Goal: Task Accomplishment & Management: Complete application form

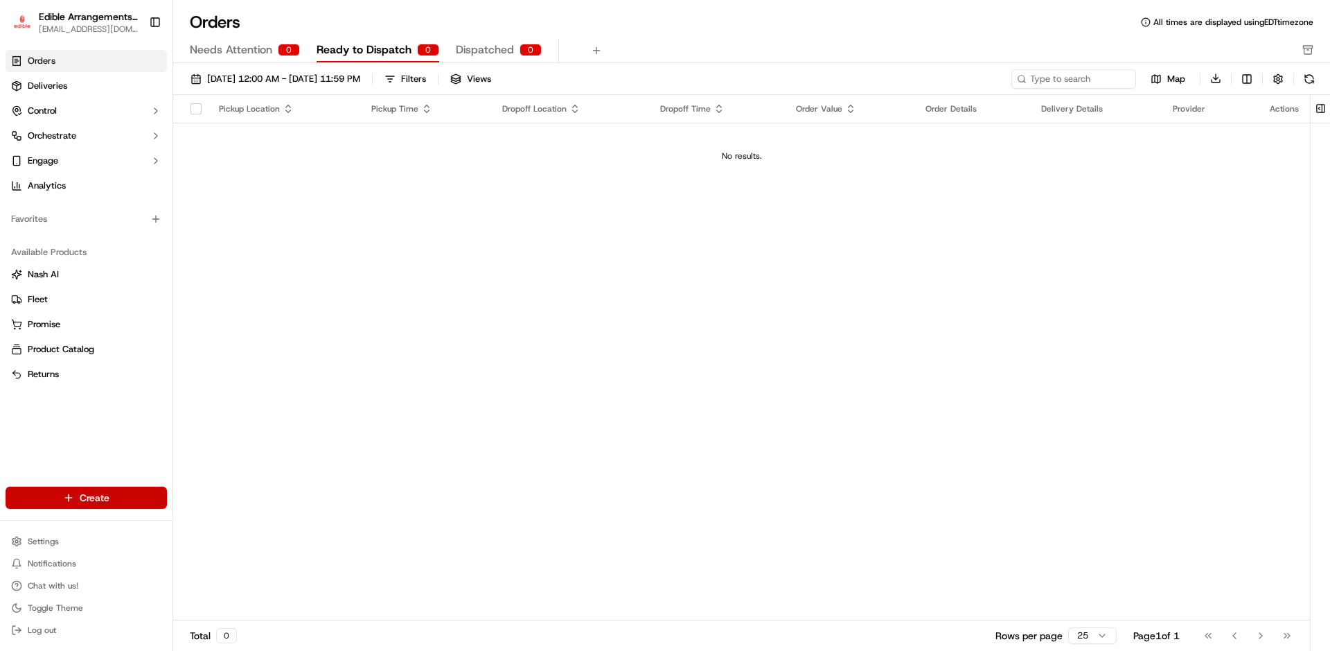
click at [69, 500] on html "Edible Arrangements - [GEOGRAPHIC_DATA] [EMAIL_ADDRESS][DOMAIN_NAME] Toggle Sid…" at bounding box center [665, 325] width 1330 height 651
click at [233, 527] on link "Delivery" at bounding box center [250, 523] width 155 height 25
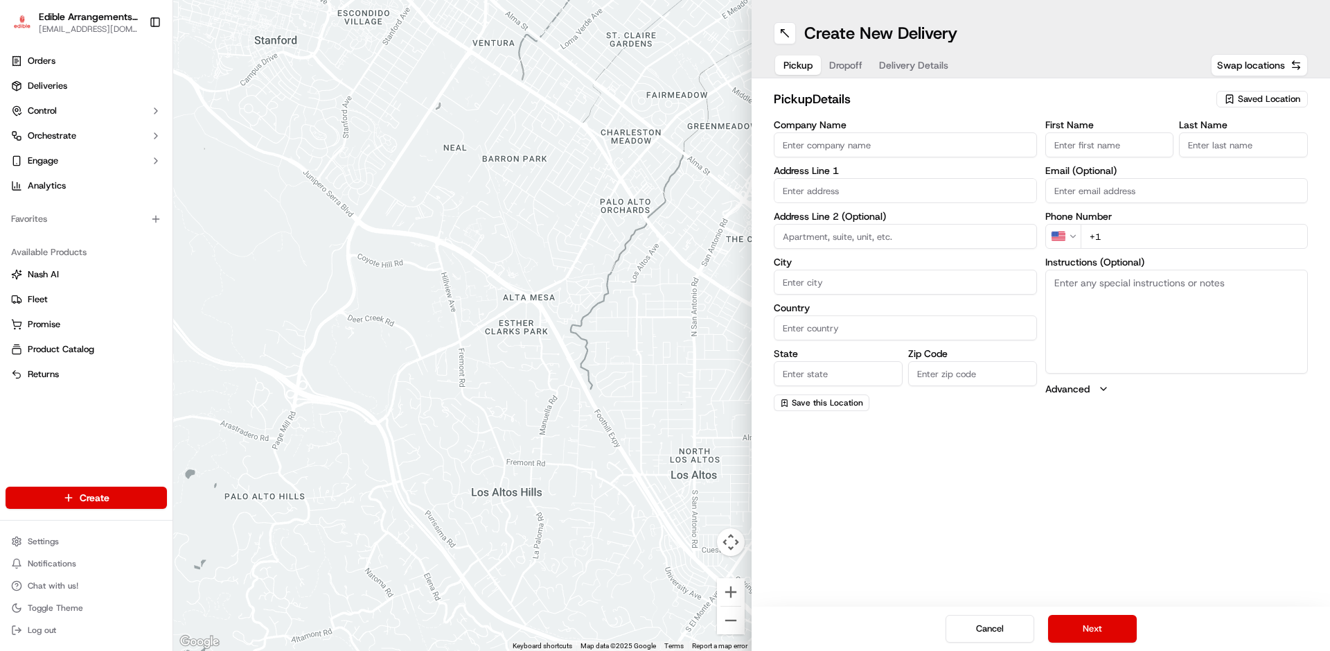
drag, startPoint x: 881, startPoint y: 132, endPoint x: 886, endPoint y: 150, distance: 19.3
click at [883, 143] on div "Company Name" at bounding box center [905, 138] width 263 height 37
click at [888, 160] on div "Company Name Address Line 1 Address Line 2 (Optional) City Country State Zip Co…" at bounding box center [905, 265] width 263 height 291
click at [895, 145] on input "Company Name" at bounding box center [905, 144] width 263 height 25
type input "101 wash"
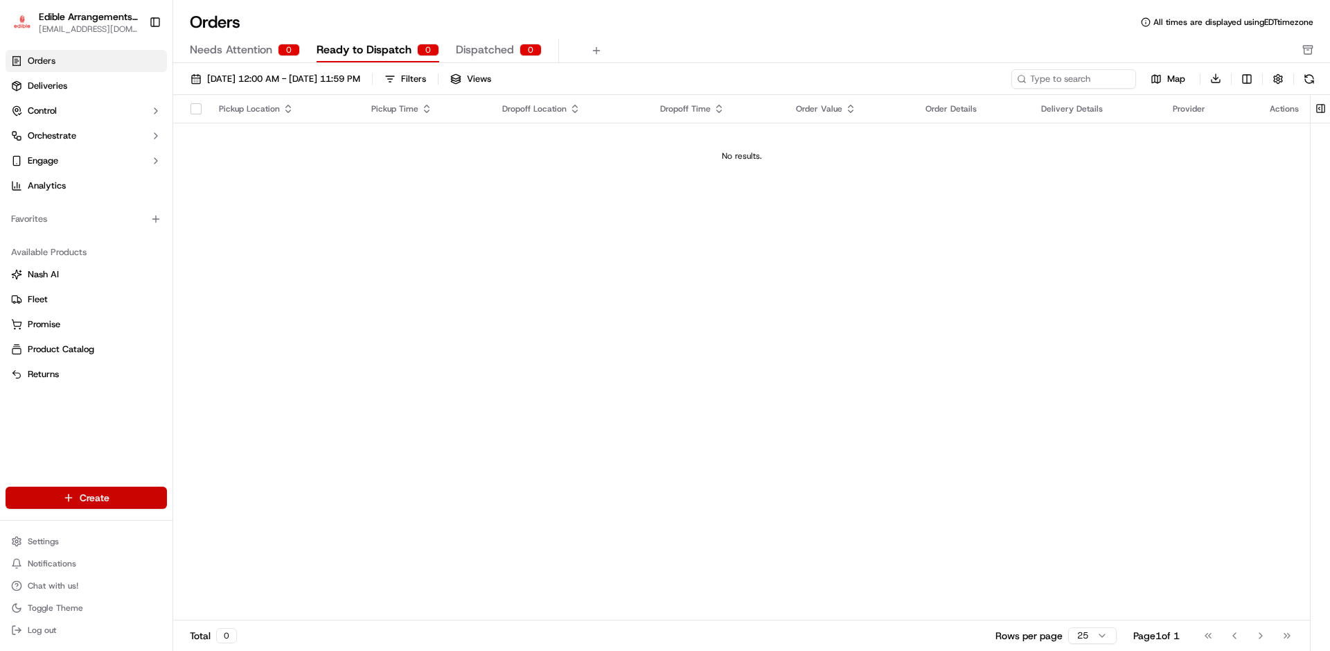
click at [85, 495] on html "Edible Arrangements - [GEOGRAPHIC_DATA] [EMAIL_ADDRESS][DOMAIN_NAME] Toggle Sid…" at bounding box center [665, 325] width 1330 height 651
click at [246, 520] on link "Delivery" at bounding box center [250, 523] width 155 height 25
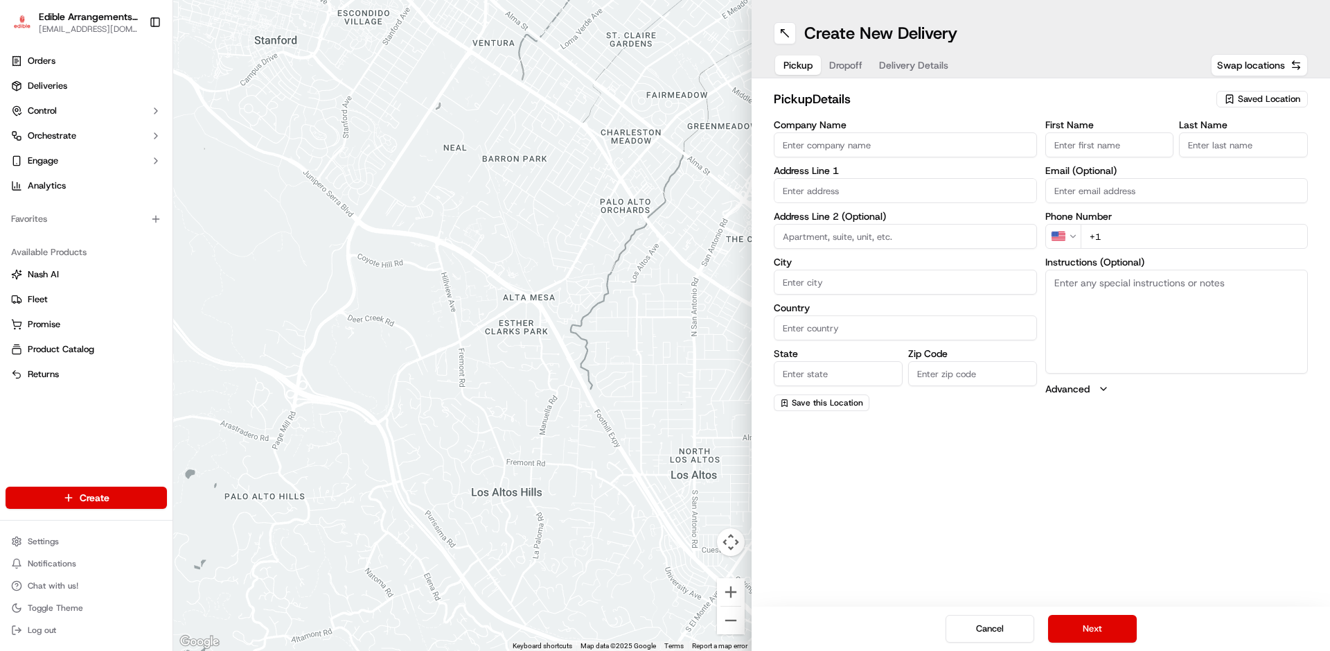
click at [848, 138] on input "Company Name" at bounding box center [905, 144] width 263 height 25
type input "1"
